Goal: Communication & Community: Answer question/provide support

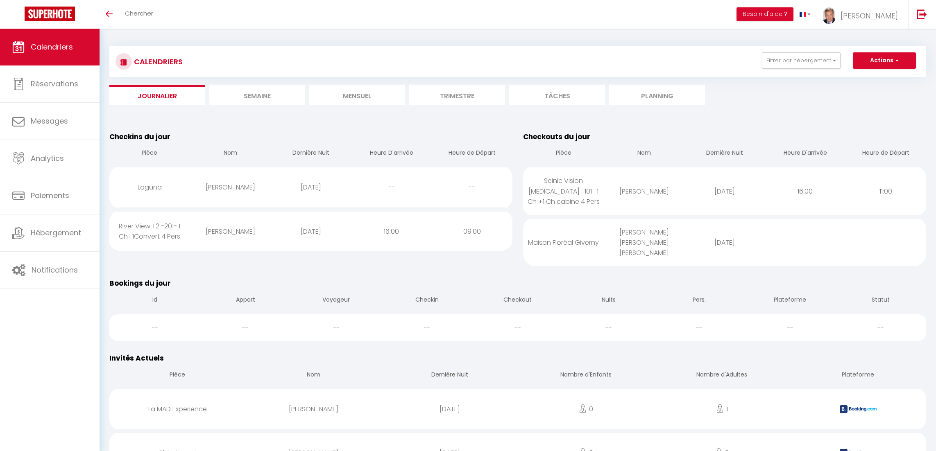
click at [636, 233] on div "[PERSON_NAME] [PERSON_NAME] [PERSON_NAME]" at bounding box center [644, 242] width 81 height 47
select select "0"
select select "1"
select select
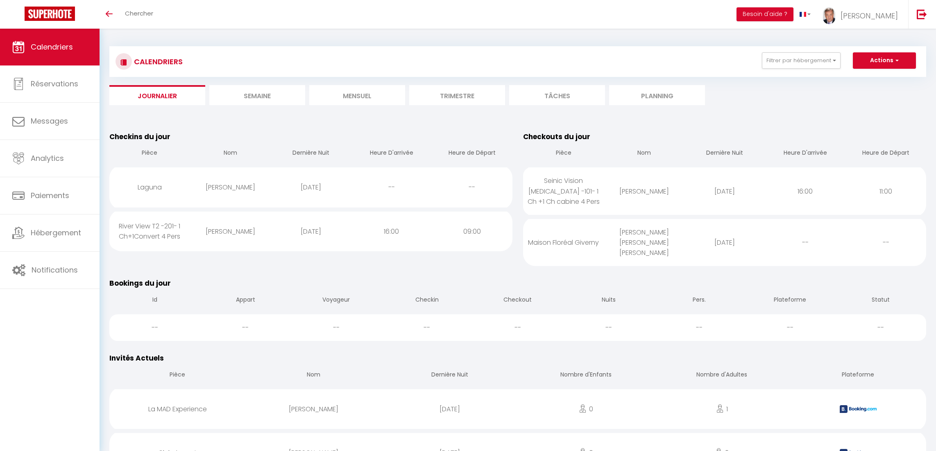
select select
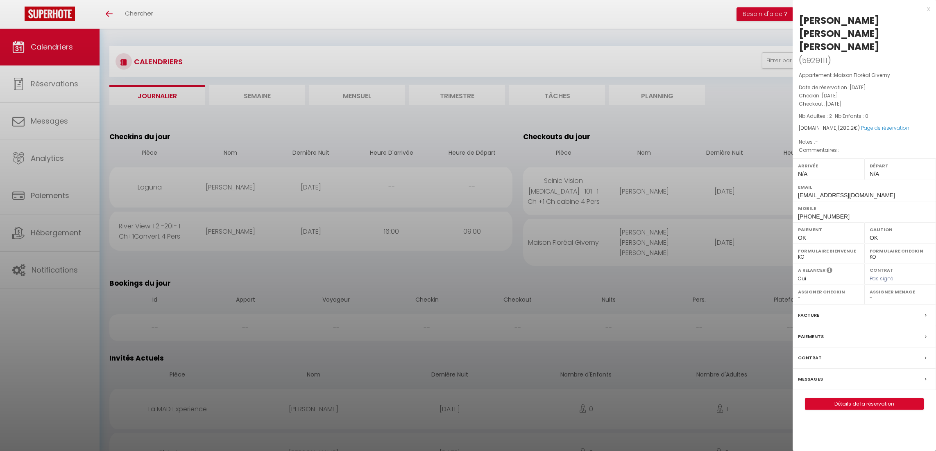
click at [819, 375] on label "Messages" at bounding box center [810, 379] width 25 height 9
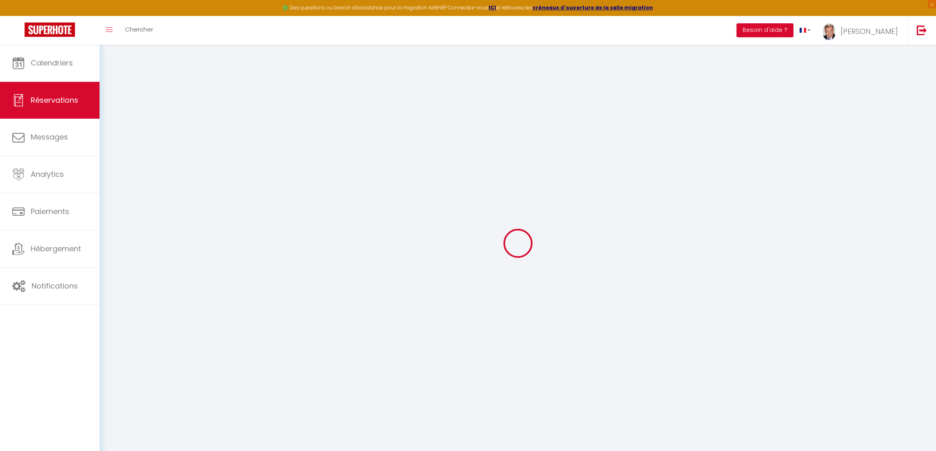
select select
checkbox input "false"
select select
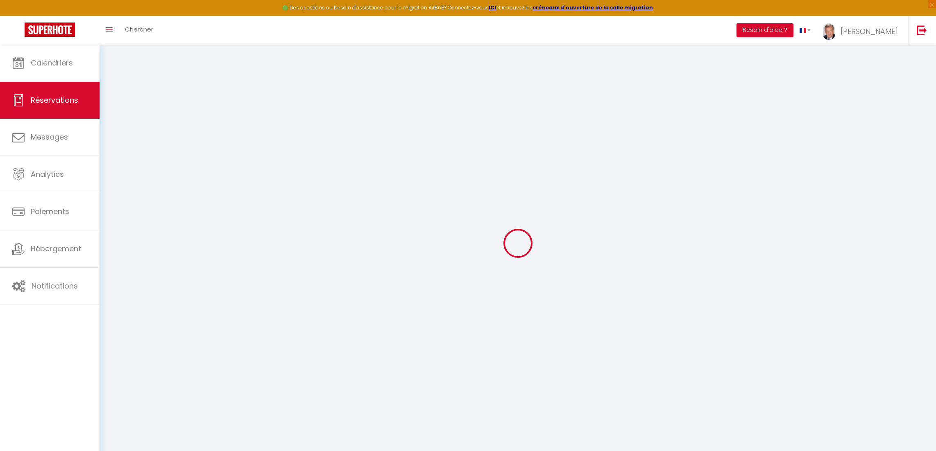
select select
checkbox input "false"
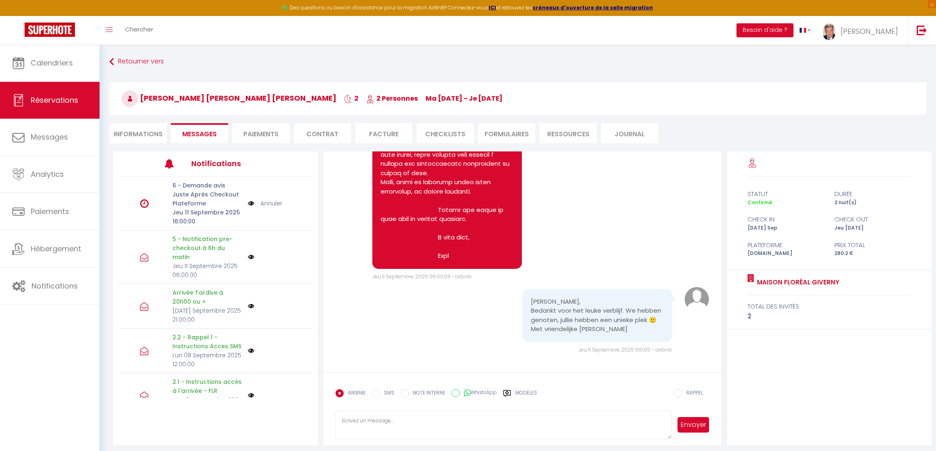
scroll to position [44, 0]
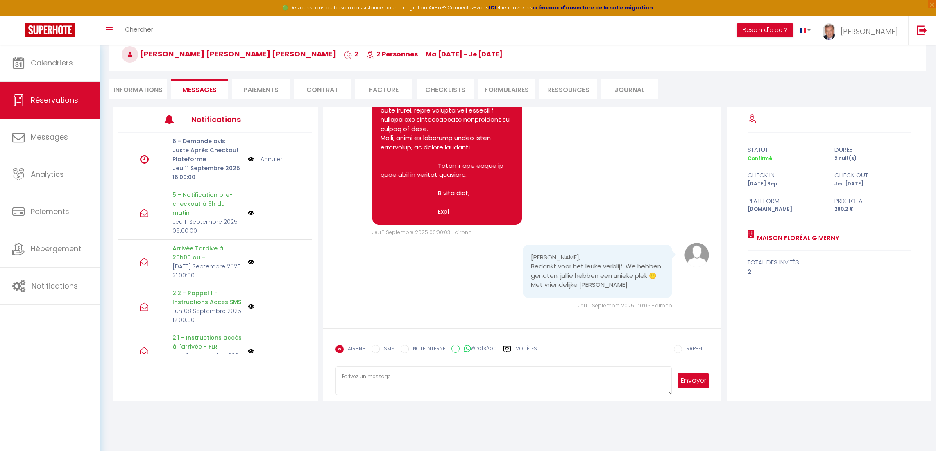
click at [525, 348] on label "Modèles" at bounding box center [526, 352] width 22 height 14
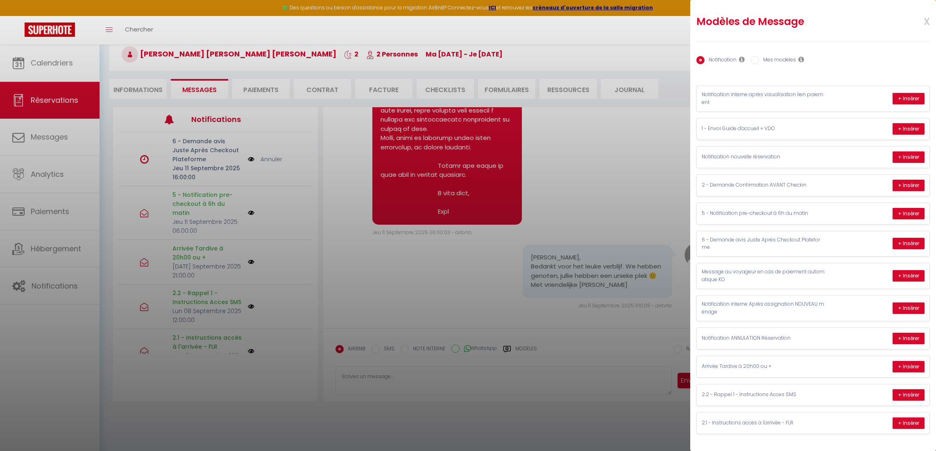
click at [775, 61] on label "Mes modèles" at bounding box center [777, 60] width 37 height 9
click at [759, 61] on input "Mes modèles" at bounding box center [755, 60] width 8 height 8
radio input "true"
radio input "false"
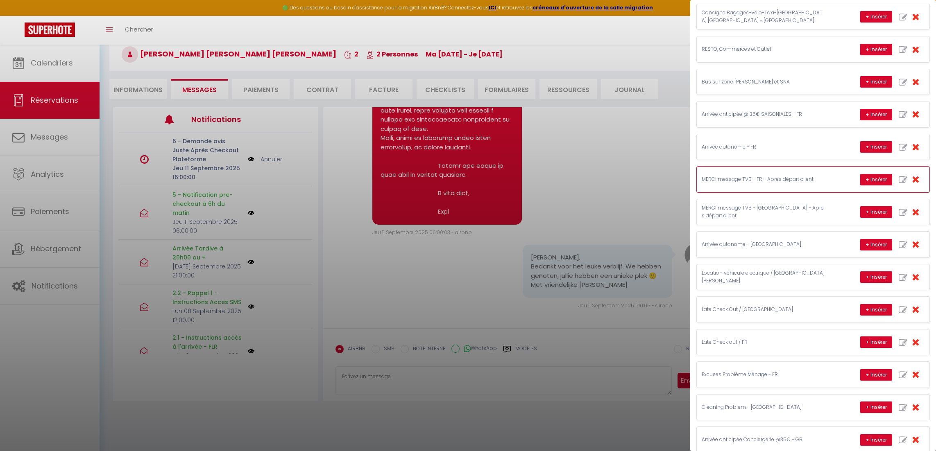
scroll to position [70, 0]
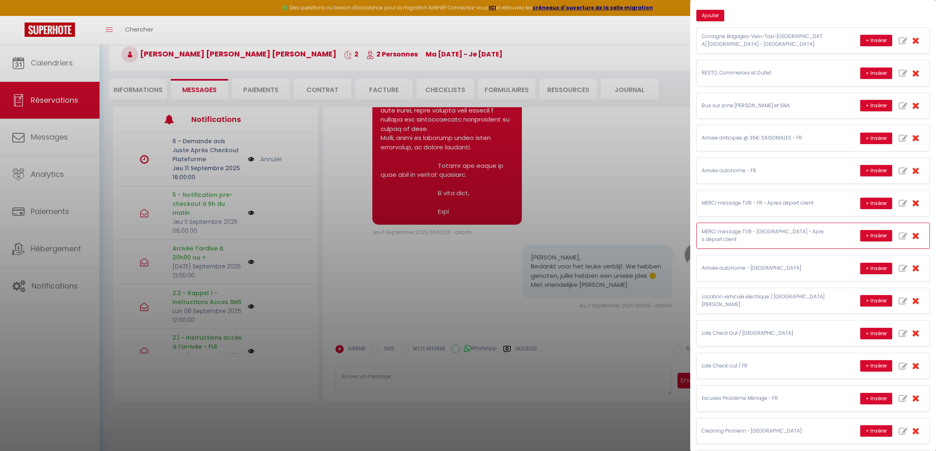
click at [772, 238] on p "MERCI message TVB - [GEOGRAPHIC_DATA] - Apres départ client" at bounding box center [763, 236] width 123 height 16
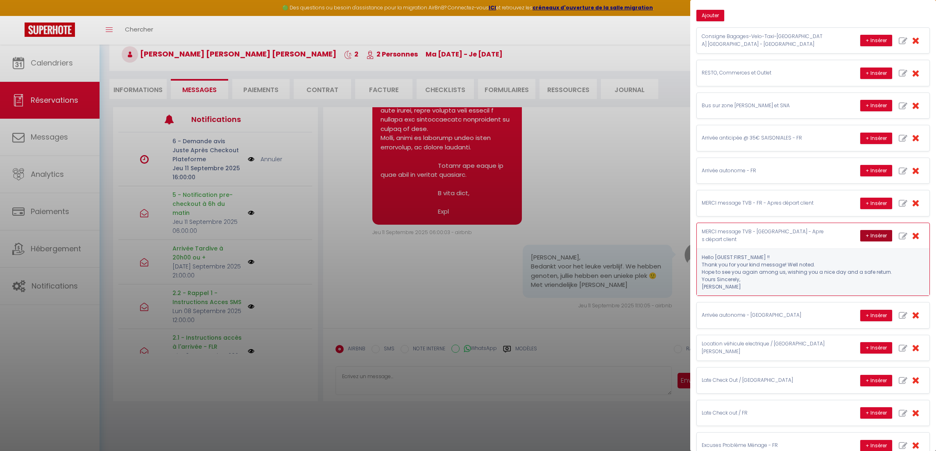
click at [863, 239] on button "+ Insérer" at bounding box center [876, 235] width 32 height 11
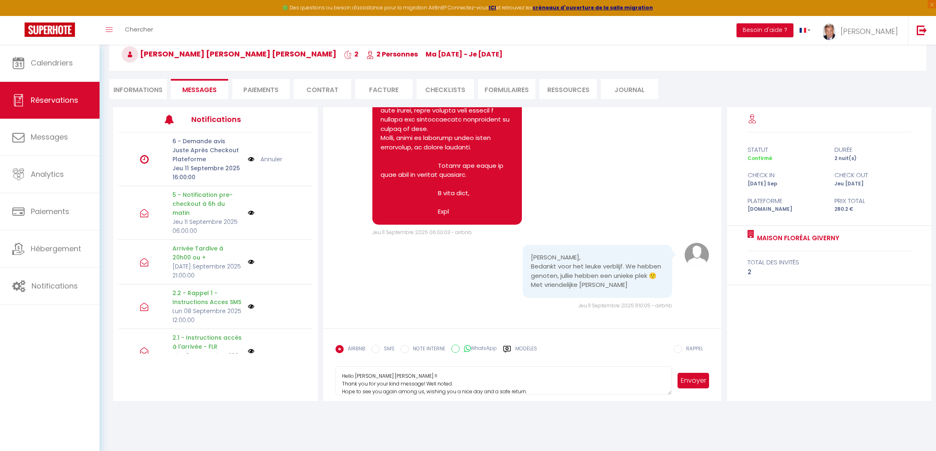
scroll to position [0, 0]
drag, startPoint x: 464, startPoint y: 383, endPoint x: 439, endPoint y: 371, distance: 28.2
click at [439, 371] on textarea "Hello [PERSON_NAME] [PERSON_NAME] !! Thank you for your kind message! Well note…" at bounding box center [504, 381] width 337 height 29
click at [464, 388] on textarea "Hello [PERSON_NAME] [PERSON_NAME] !! Thank you for your kind message! Well note…" at bounding box center [504, 381] width 337 height 29
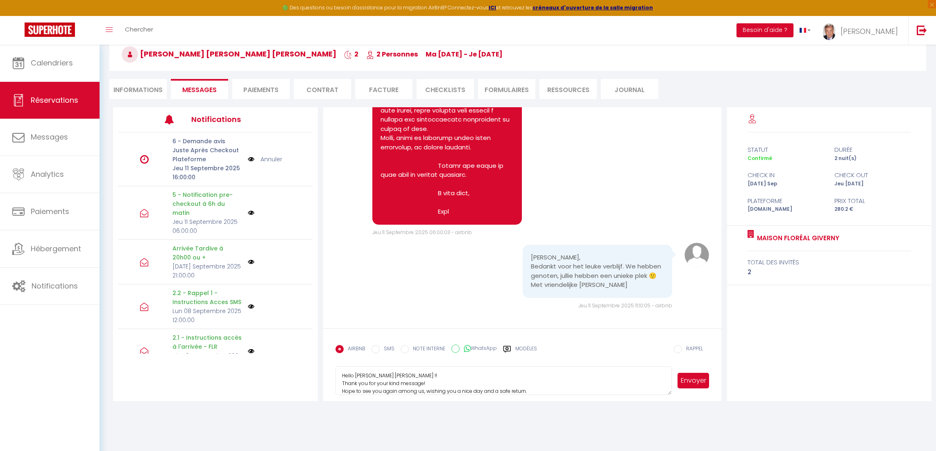
type textarea "Hello [PERSON_NAME] [PERSON_NAME] !! Thank you for your kind message! Hope to s…"
click at [699, 384] on button "Envoyer" at bounding box center [694, 381] width 32 height 16
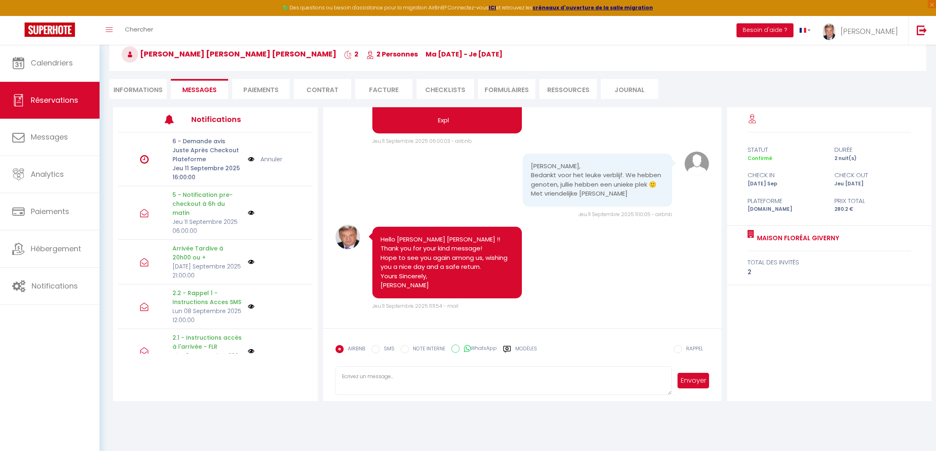
scroll to position [2228, 0]
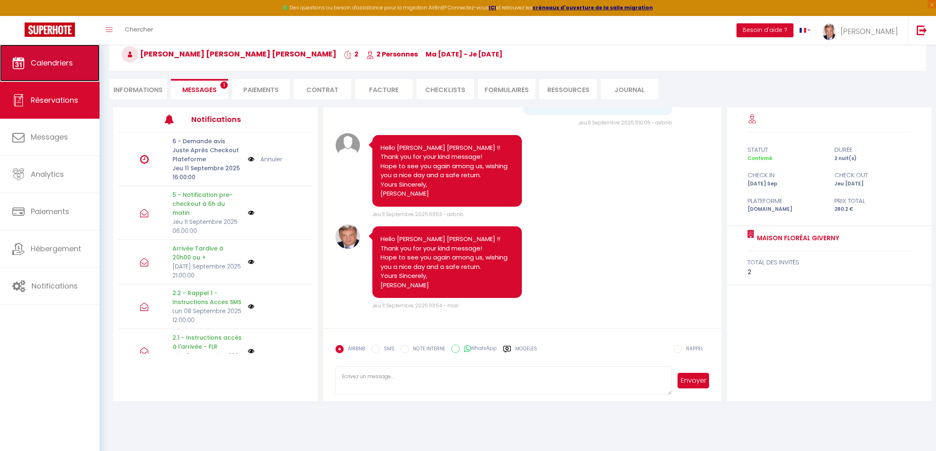
click at [58, 67] on span "Calendriers" at bounding box center [52, 63] width 42 height 10
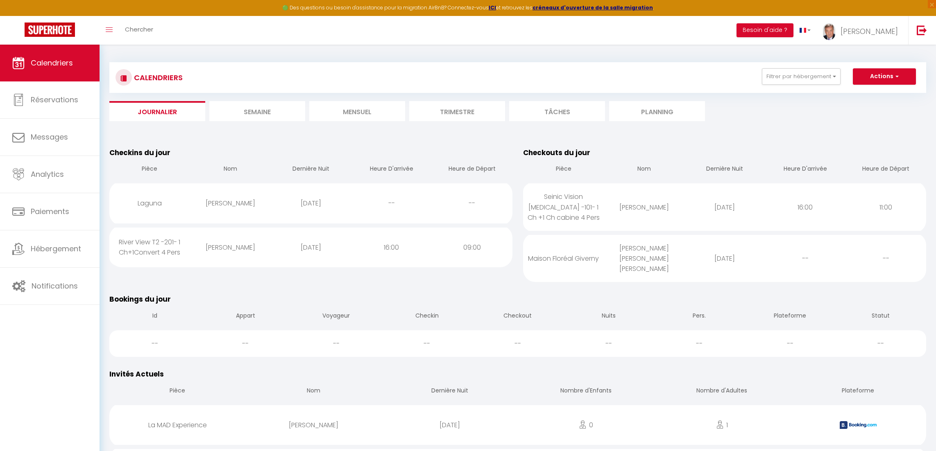
click at [227, 245] on div "[PERSON_NAME]" at bounding box center [230, 247] width 81 height 27
select select "1"
select select "0"
select select "1"
select select
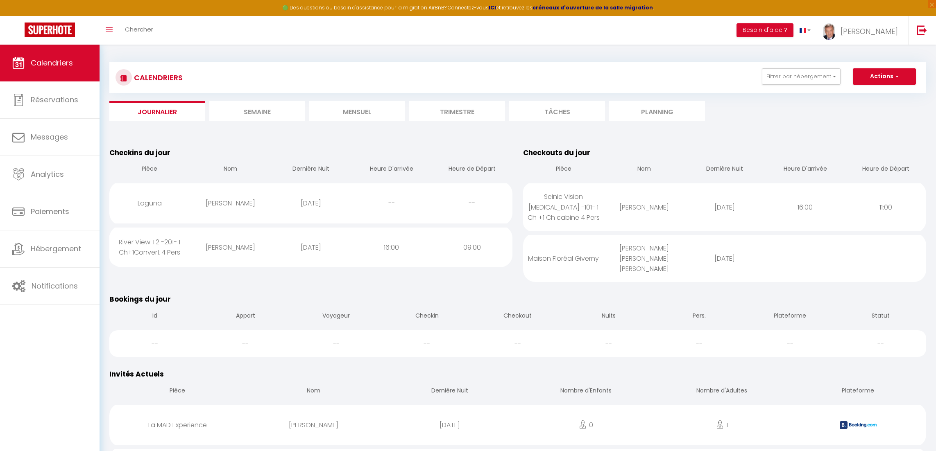
select select
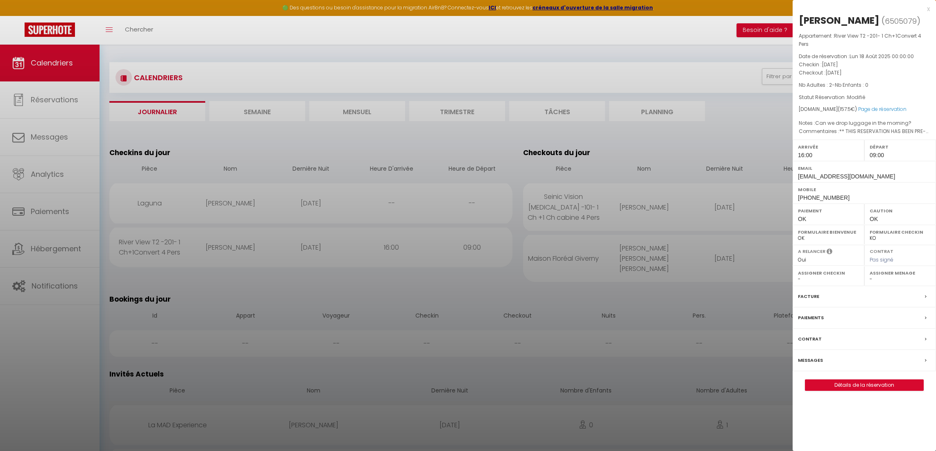
click at [810, 359] on label "Messages" at bounding box center [810, 360] width 25 height 9
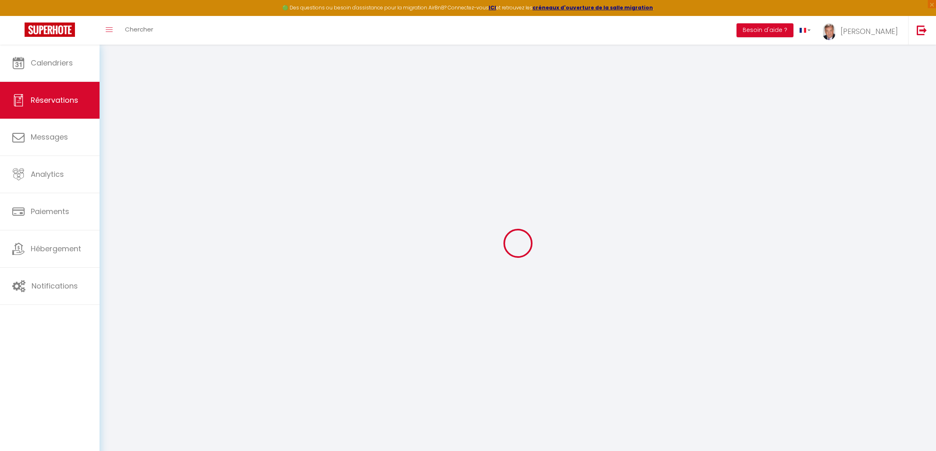
select select
checkbox input "false"
type textarea "** THIS RESERVATION HAS BEEN PRE-PAID ** Reservation has a cancellation grace p…"
type textarea "Can we drop luggage in the morning?"
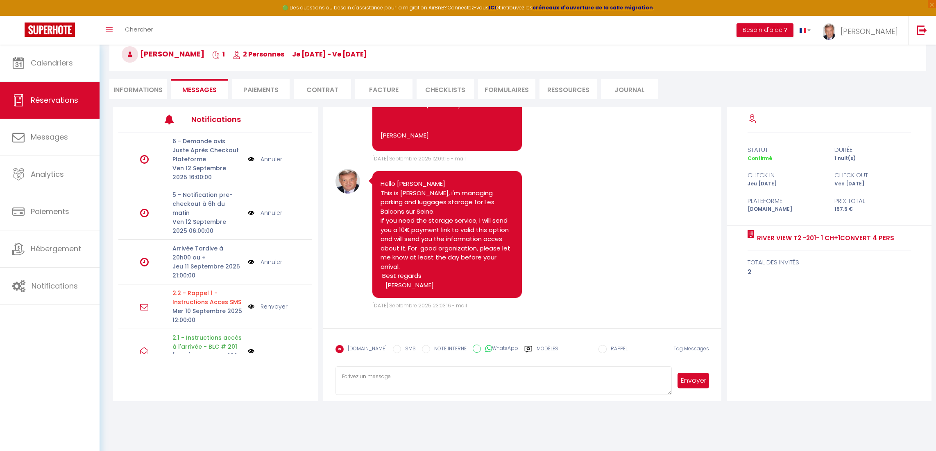
scroll to position [1477, 0]
click at [142, 91] on li "Informations" at bounding box center [137, 89] width 57 height 20
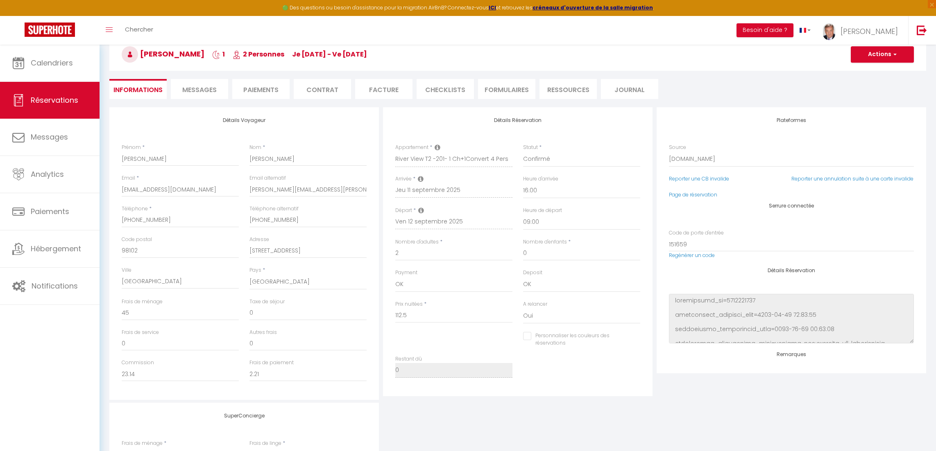
checkbox input "false"
